Goal: Check status: Check status

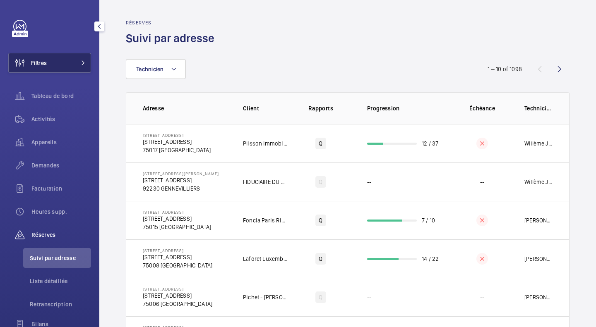
click at [54, 65] on button "Filtres" at bounding box center [49, 63] width 83 height 20
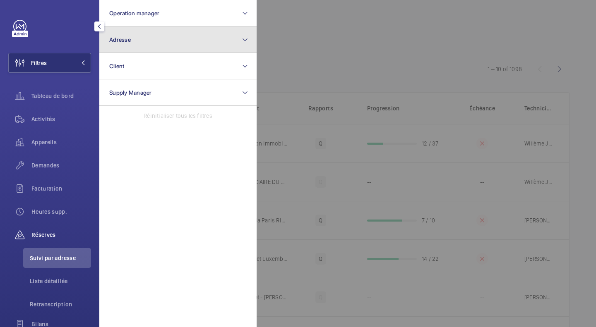
click at [134, 32] on button "Adresse" at bounding box center [177, 39] width 157 height 26
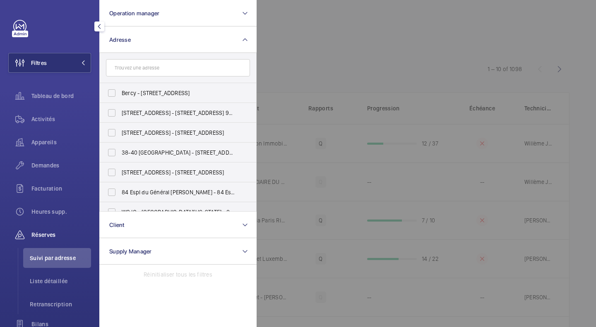
click at [126, 66] on input "text" at bounding box center [178, 67] width 144 height 17
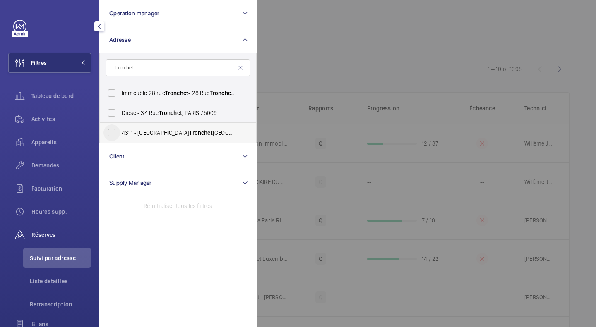
type input "tronchet"
click at [117, 132] on input "[GEOGRAPHIC_DATA][STREET_ADDRESS]" at bounding box center [111, 132] width 17 height 17
checkbox input "true"
click at [354, 16] on div at bounding box center [554, 163] width 596 height 327
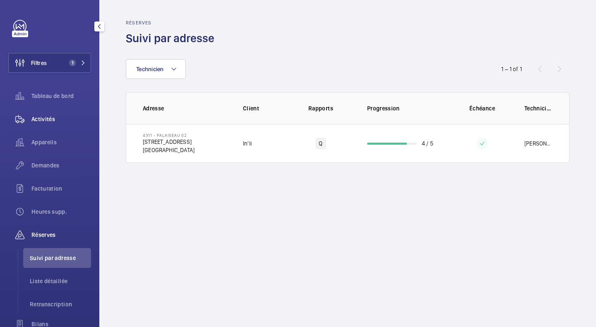
click at [41, 117] on span "Activités" at bounding box center [61, 119] width 60 height 8
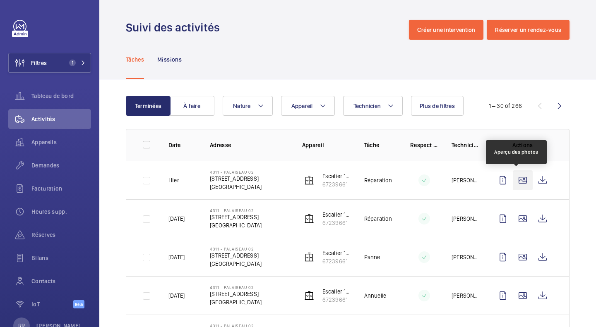
click at [513, 182] on wm-front-icon-button at bounding box center [522, 180] width 20 height 20
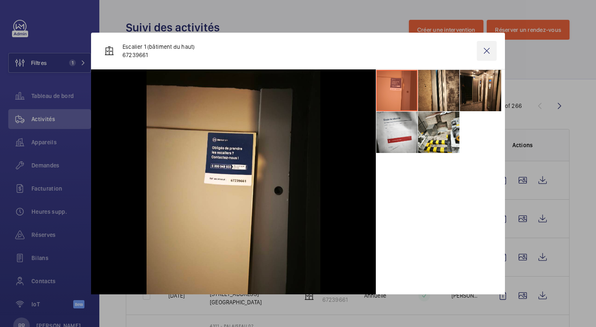
click at [483, 55] on wm-front-icon-button at bounding box center [486, 51] width 20 height 20
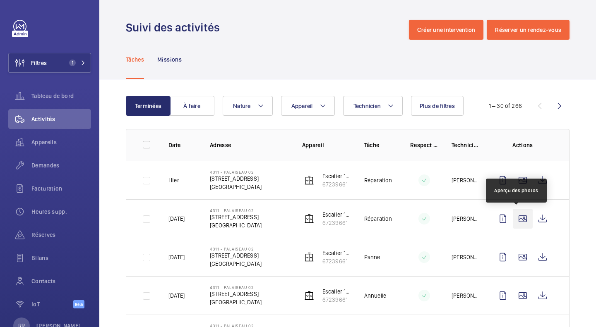
click at [518, 223] on wm-front-icon-button at bounding box center [522, 219] width 20 height 20
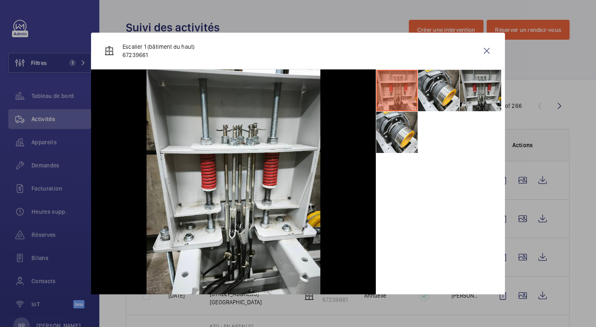
click at [467, 98] on li at bounding box center [480, 90] width 41 height 41
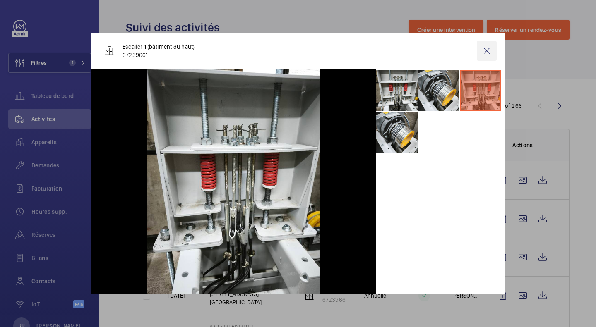
click at [484, 53] on wm-front-icon-button at bounding box center [486, 51] width 20 height 20
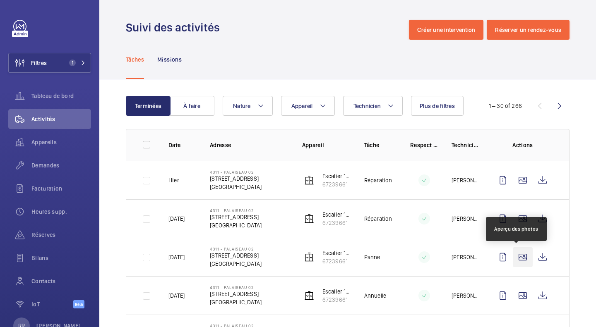
click at [520, 254] on wm-front-icon-button at bounding box center [522, 257] width 20 height 20
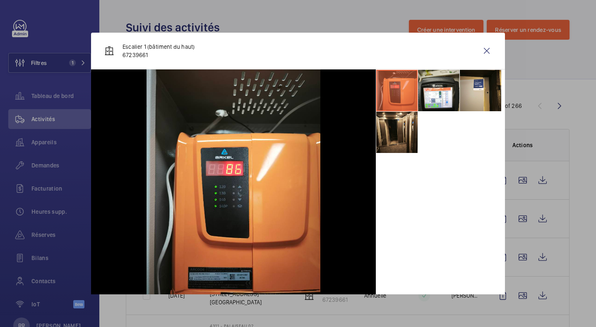
click at [515, 218] on div at bounding box center [298, 163] width 596 height 327
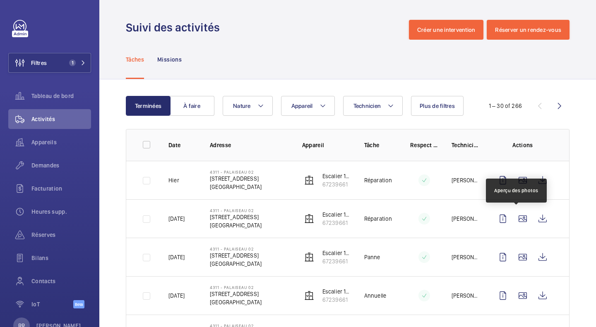
click at [515, 218] on wm-front-icon-button at bounding box center [522, 219] width 20 height 20
